Goal: Task Accomplishment & Management: Complete application form

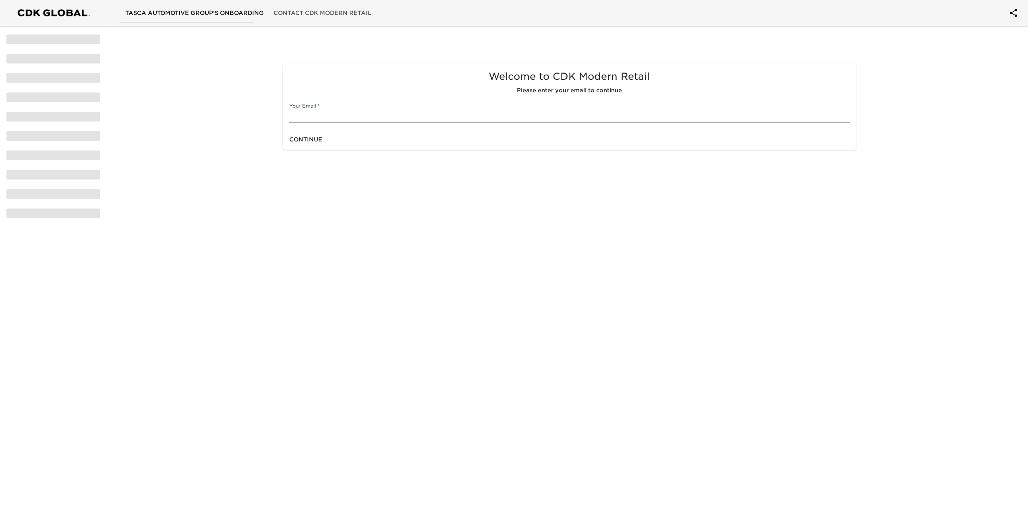
click at [458, 111] on input "text" at bounding box center [569, 116] width 561 height 13
type input "[EMAIL_ADDRESS][DOMAIN_NAME]"
click at [315, 135] on span "Continue" at bounding box center [305, 140] width 33 height 10
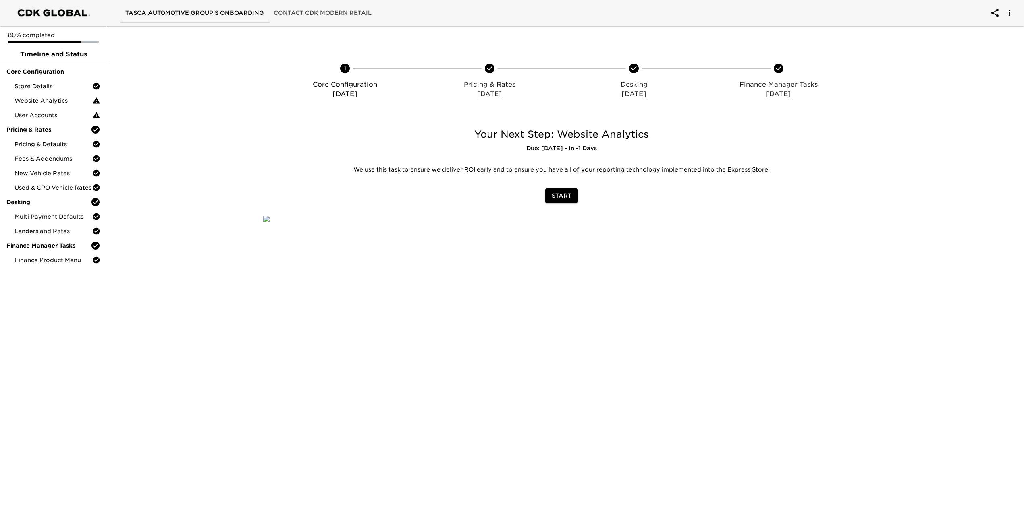
click at [567, 195] on span "Start" at bounding box center [562, 196] width 20 height 10
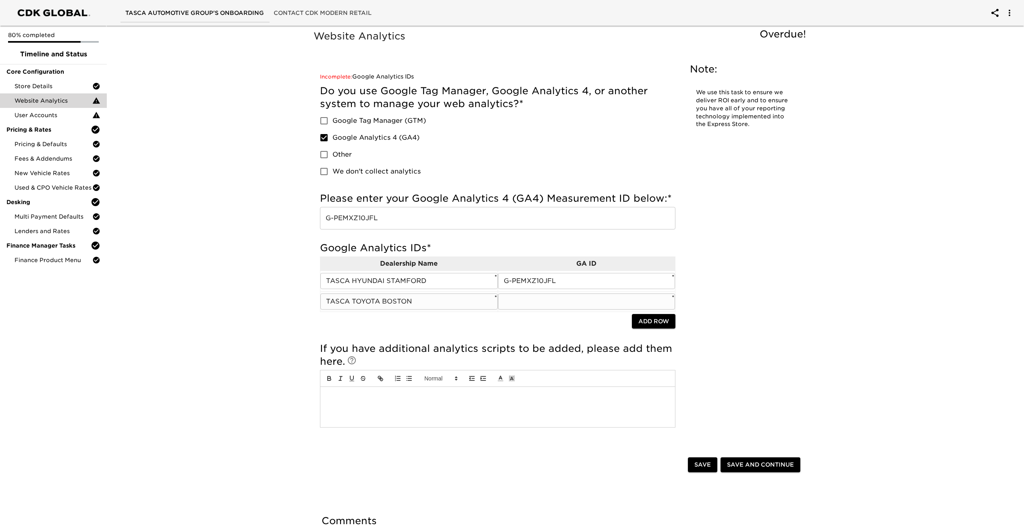
click at [530, 298] on input "text" at bounding box center [586, 302] width 177 height 16
paste input "G-G81XBKJ7NB"
type input "G-G81XBKJ7NB"
click at [727, 259] on div "Website Analytics Overdue! Note: We use this task to ensure we deliver ROI earl…" at bounding box center [562, 240] width 500 height 425
click at [699, 463] on span "Save" at bounding box center [702, 465] width 17 height 10
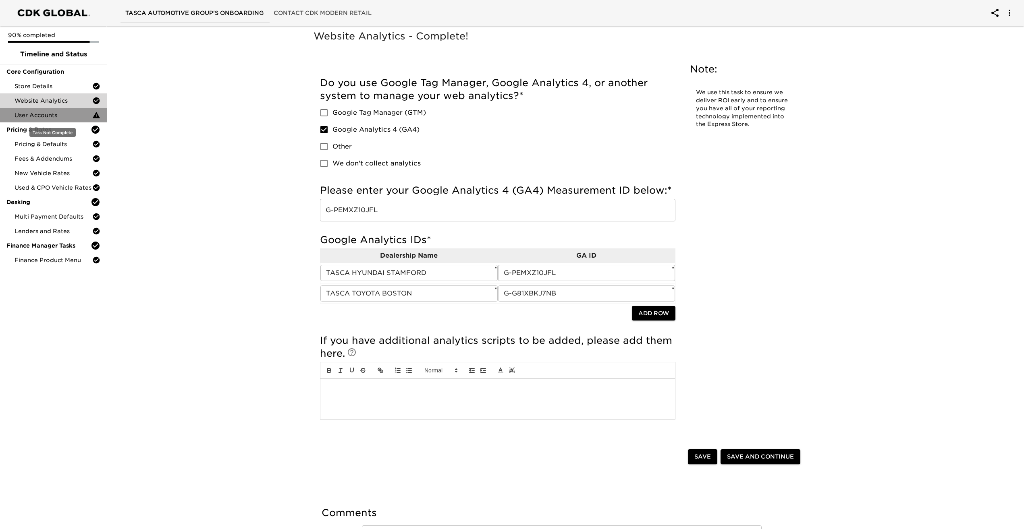
click at [58, 117] on span "User Accounts" at bounding box center [54, 115] width 78 height 8
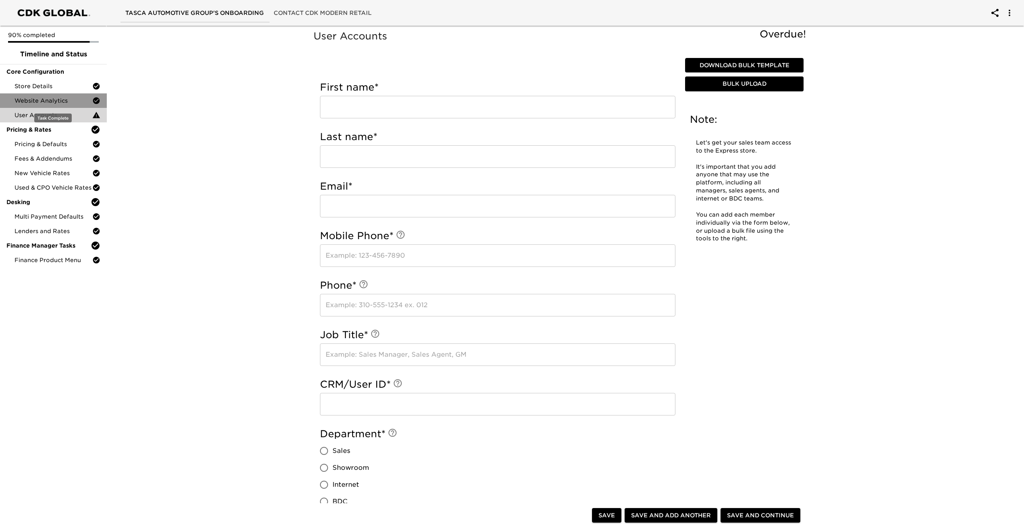
click at [56, 100] on span "Website Analytics" at bounding box center [54, 101] width 78 height 8
